Goal: Transaction & Acquisition: Purchase product/service

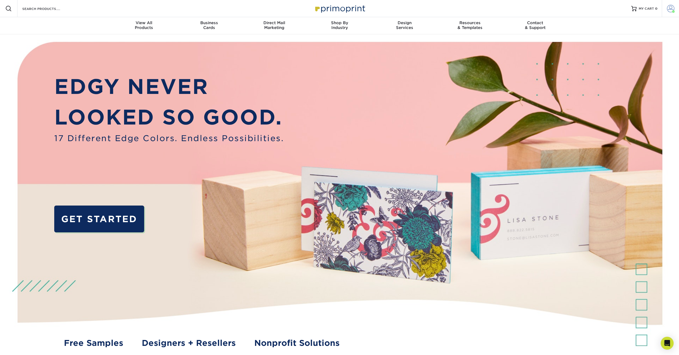
click at [670, 6] on span at bounding box center [671, 9] width 8 height 8
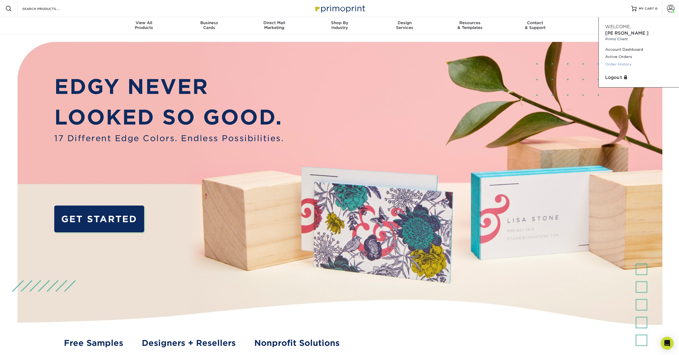
click at [611, 61] on link "Order History" at bounding box center [638, 64] width 67 height 7
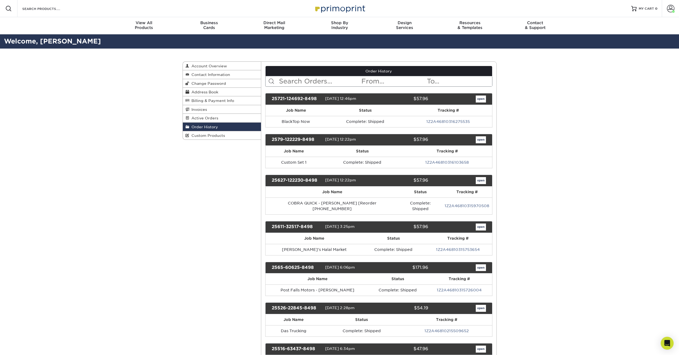
click at [304, 79] on input "text" at bounding box center [319, 81] width 82 height 10
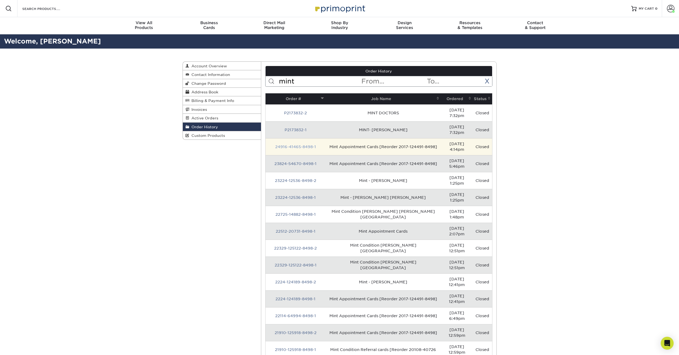
type input "mint"
click at [300, 145] on link "24916-41465-8498-1" at bounding box center [295, 147] width 41 height 4
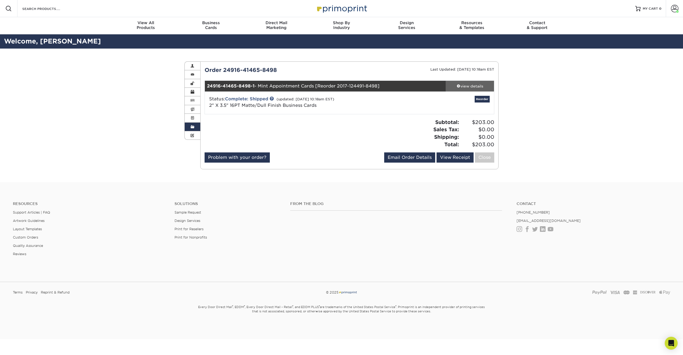
click at [475, 85] on div "view details" at bounding box center [470, 86] width 48 height 5
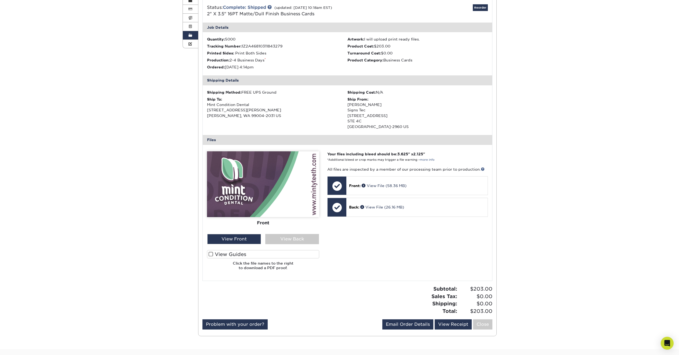
scroll to position [103, 0]
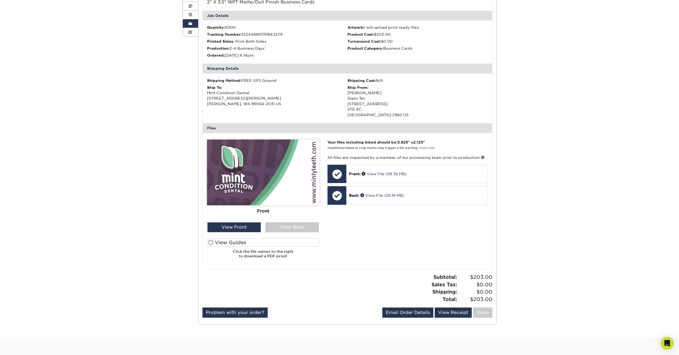
click at [211, 240] on span at bounding box center [211, 242] width 5 height 5
click at [0, 0] on input "View Guides" at bounding box center [0, 0] width 0 height 0
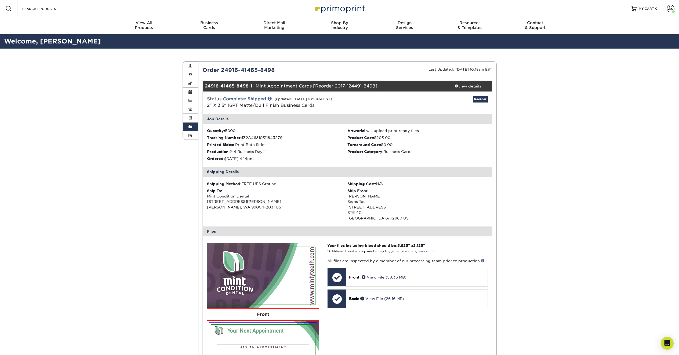
scroll to position [0, 0]
click at [480, 100] on link "Reorder" at bounding box center [480, 99] width 15 height 7
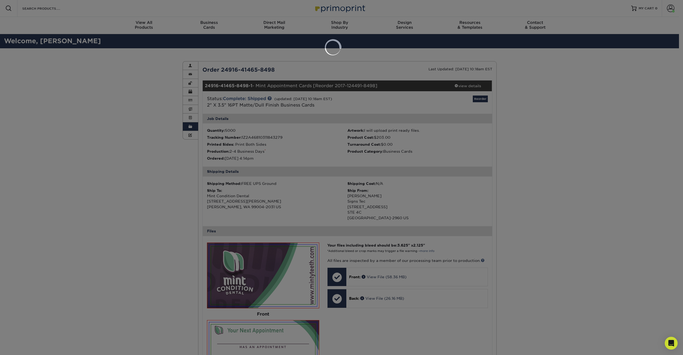
select select "157044"
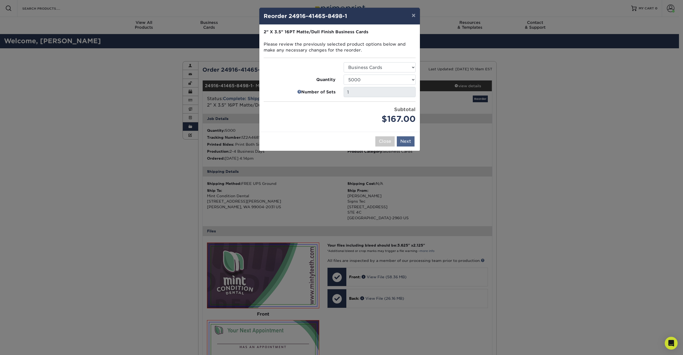
click at [407, 139] on button "Next" at bounding box center [406, 141] width 18 height 10
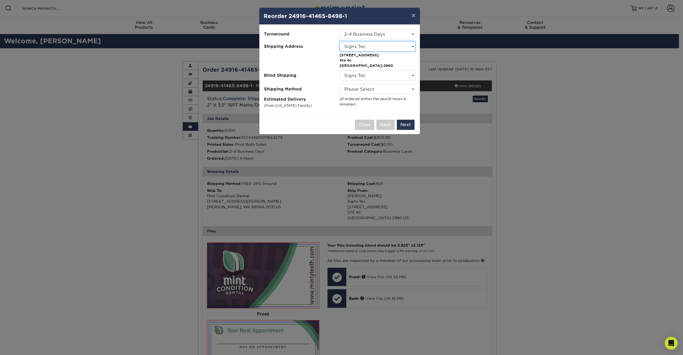
select select "229854"
select select "03"
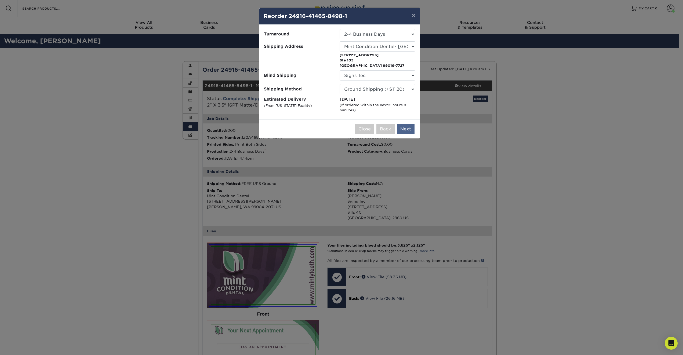
click at [408, 131] on button "Next" at bounding box center [406, 129] width 18 height 10
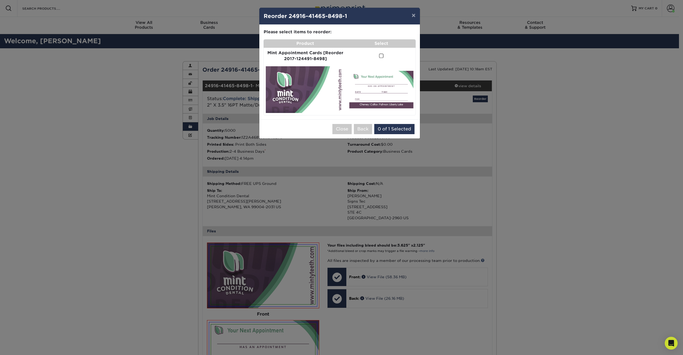
click at [379, 55] on span at bounding box center [381, 55] width 5 height 5
click at [0, 0] on input "checkbox" at bounding box center [0, 0] width 0 height 0
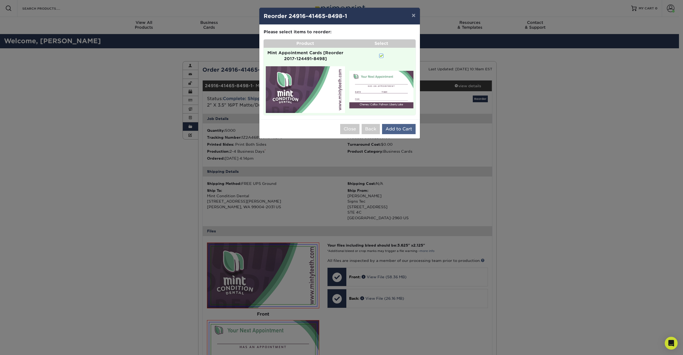
click at [404, 127] on button "Add to Cart" at bounding box center [399, 129] width 34 height 10
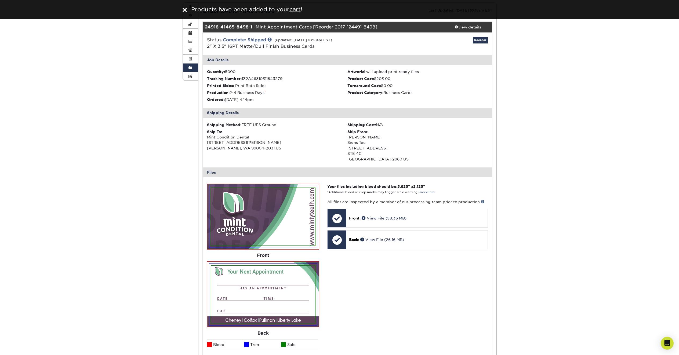
scroll to position [0, 0]
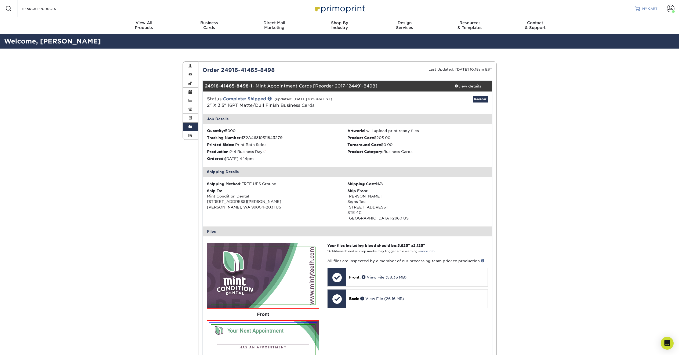
click at [642, 9] on link "MY CART" at bounding box center [646, 8] width 23 height 17
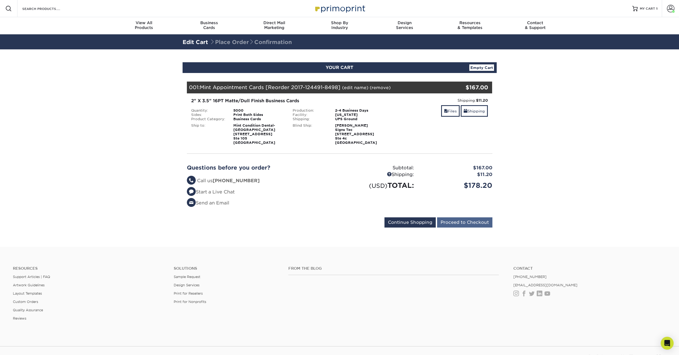
click at [458, 224] on input "Proceed to Checkout" at bounding box center [464, 223] width 55 height 10
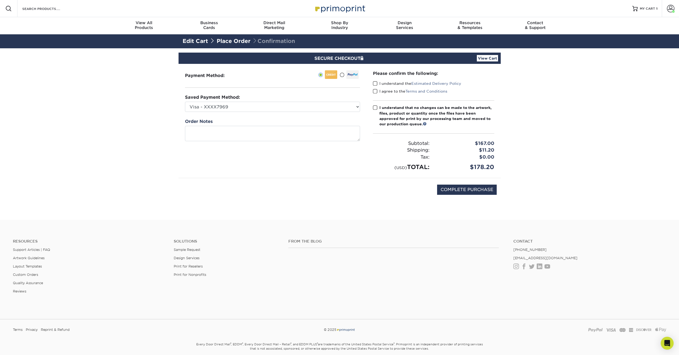
click at [374, 83] on span at bounding box center [375, 83] width 5 height 5
click at [0, 0] on input "I understand the Estimated Delivery Policy" at bounding box center [0, 0] width 0 height 0
click at [375, 92] on span at bounding box center [375, 91] width 5 height 5
click at [0, 0] on input "I agree to the Terms and Conditions" at bounding box center [0, 0] width 0 height 0
click at [375, 109] on span at bounding box center [375, 107] width 5 height 5
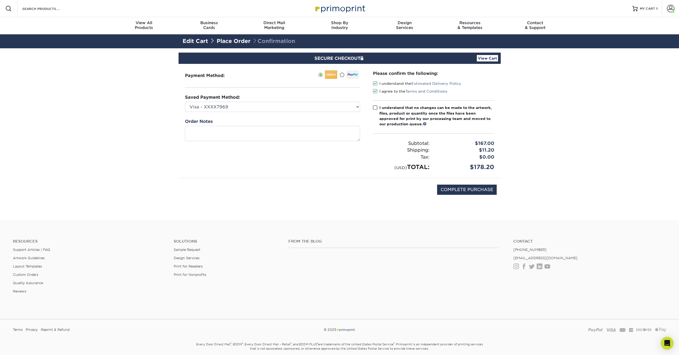
click at [0, 0] on input "I understand that no changes can be made to the artwork, files, product or quan…" at bounding box center [0, 0] width 0 height 0
click at [484, 189] on input "COMPLETE PURCHASE" at bounding box center [467, 190] width 60 height 10
type input "PROCESSING, PLEASE WAIT..."
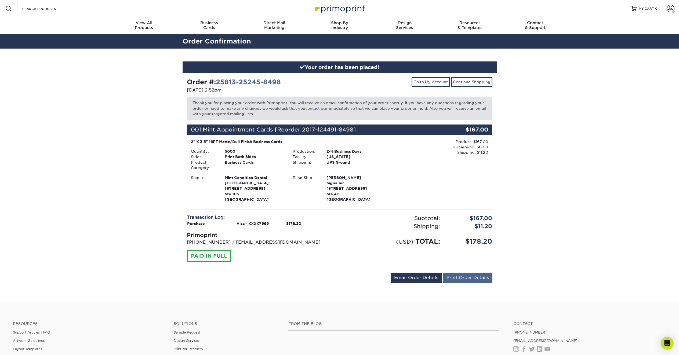
click at [470, 277] on link "Print Order Details" at bounding box center [467, 278] width 49 height 10
